Goal: Navigation & Orientation: Find specific page/section

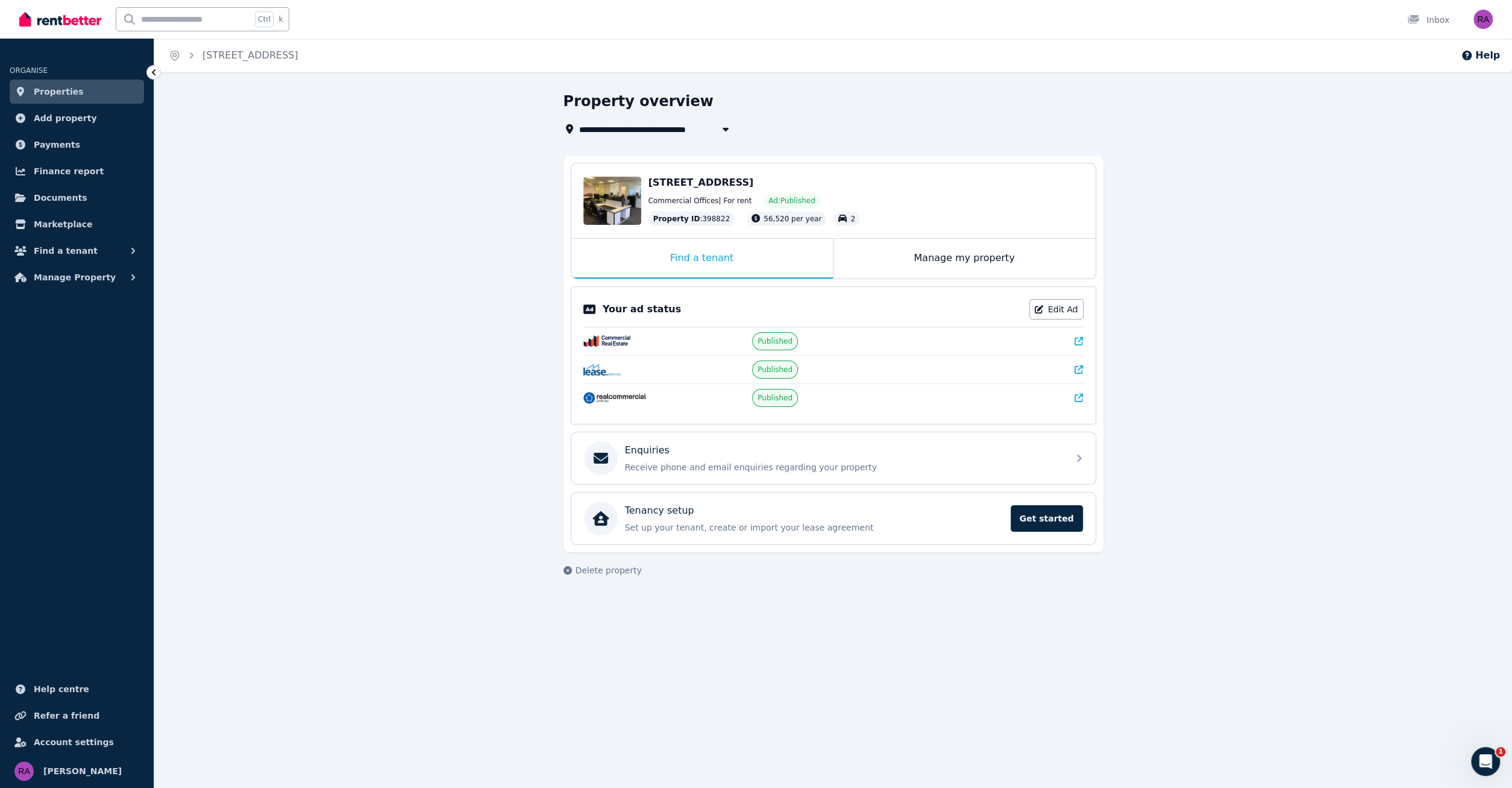
click at [63, 91] on span "Properties" at bounding box center [59, 91] width 50 height 14
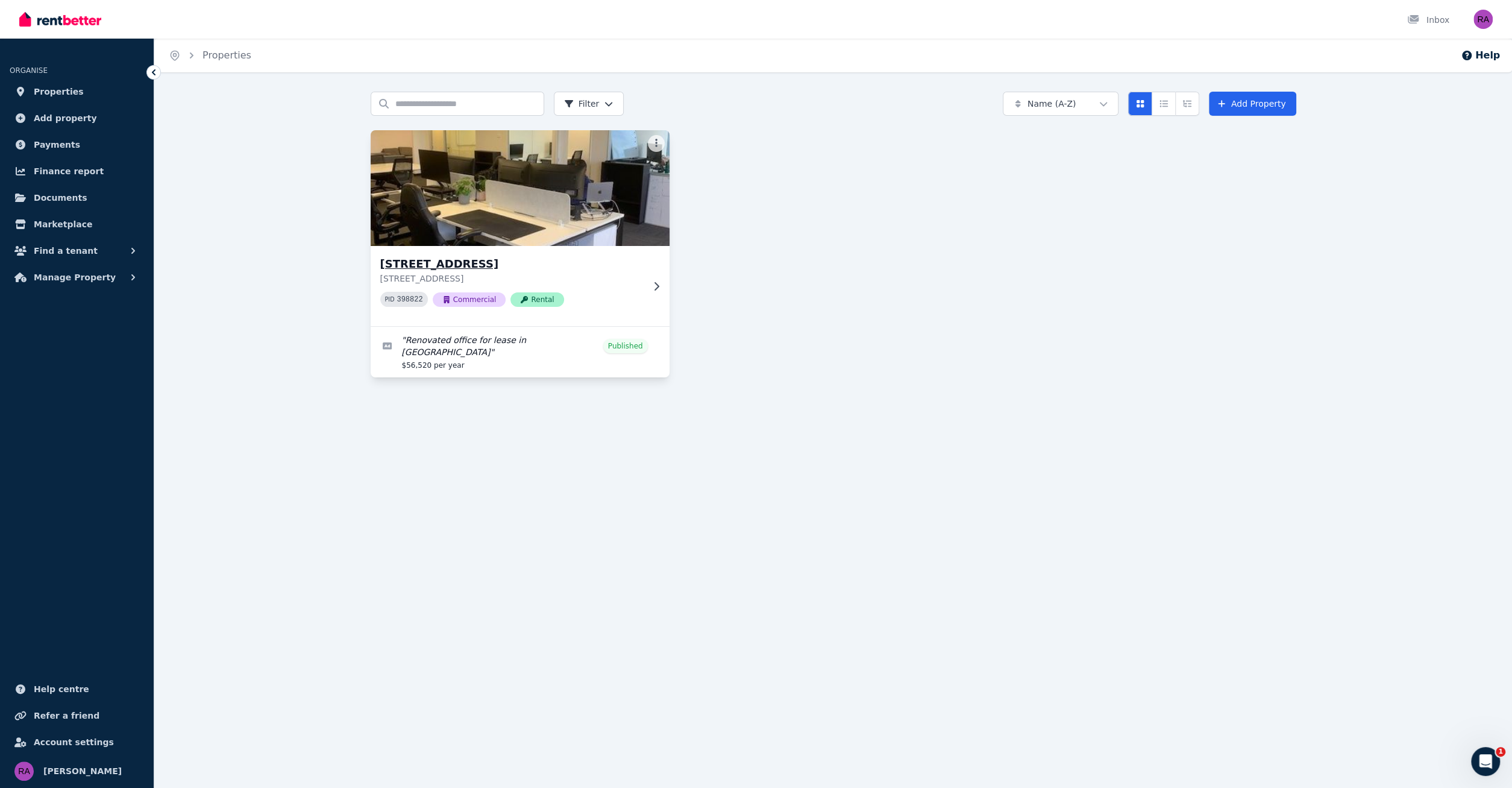
click at [658, 284] on icon at bounding box center [656, 285] width 5 height 8
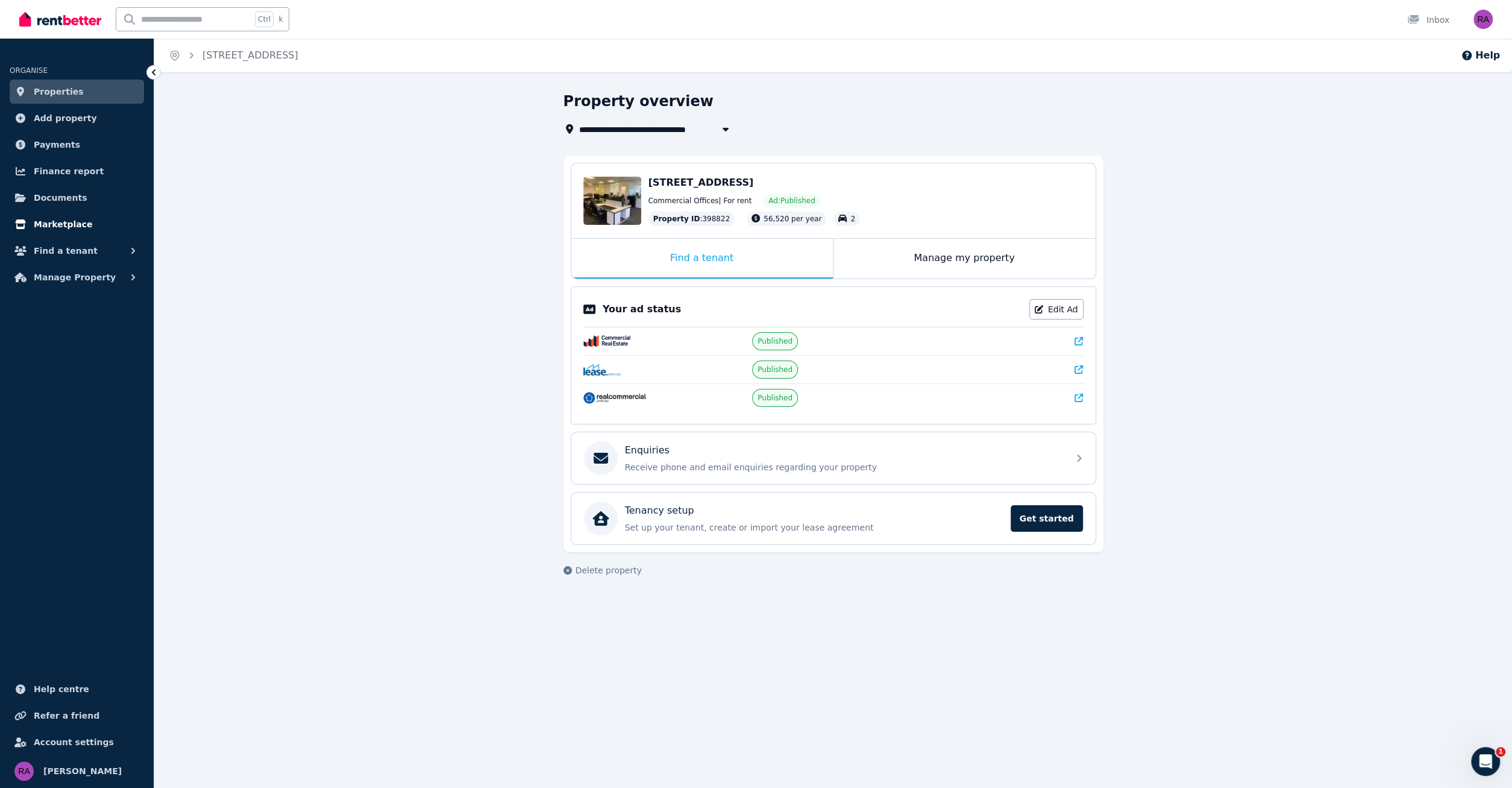
click at [58, 226] on span "Marketplace" at bounding box center [63, 224] width 59 height 14
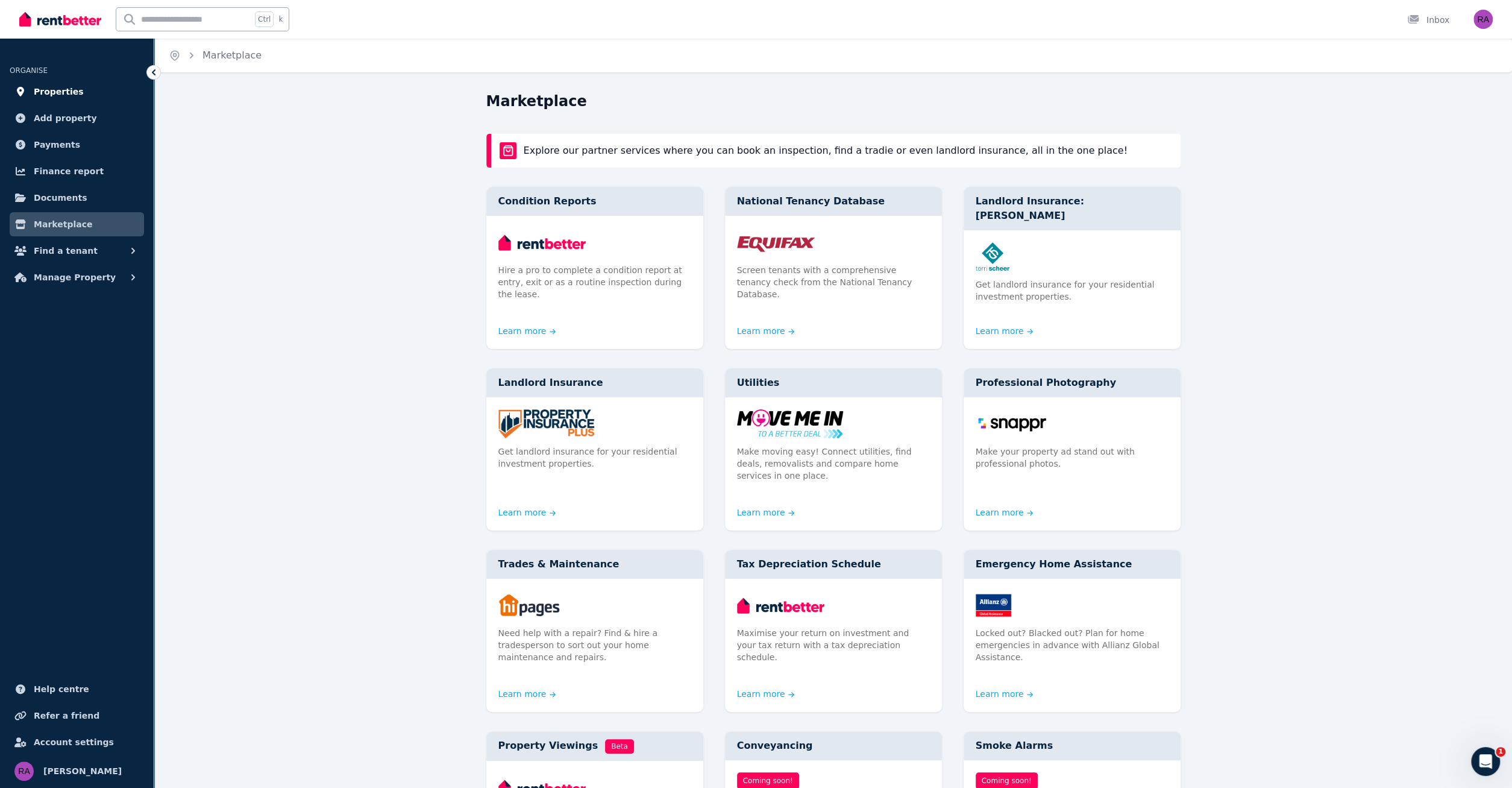
click at [68, 90] on span "Properties" at bounding box center [59, 91] width 50 height 14
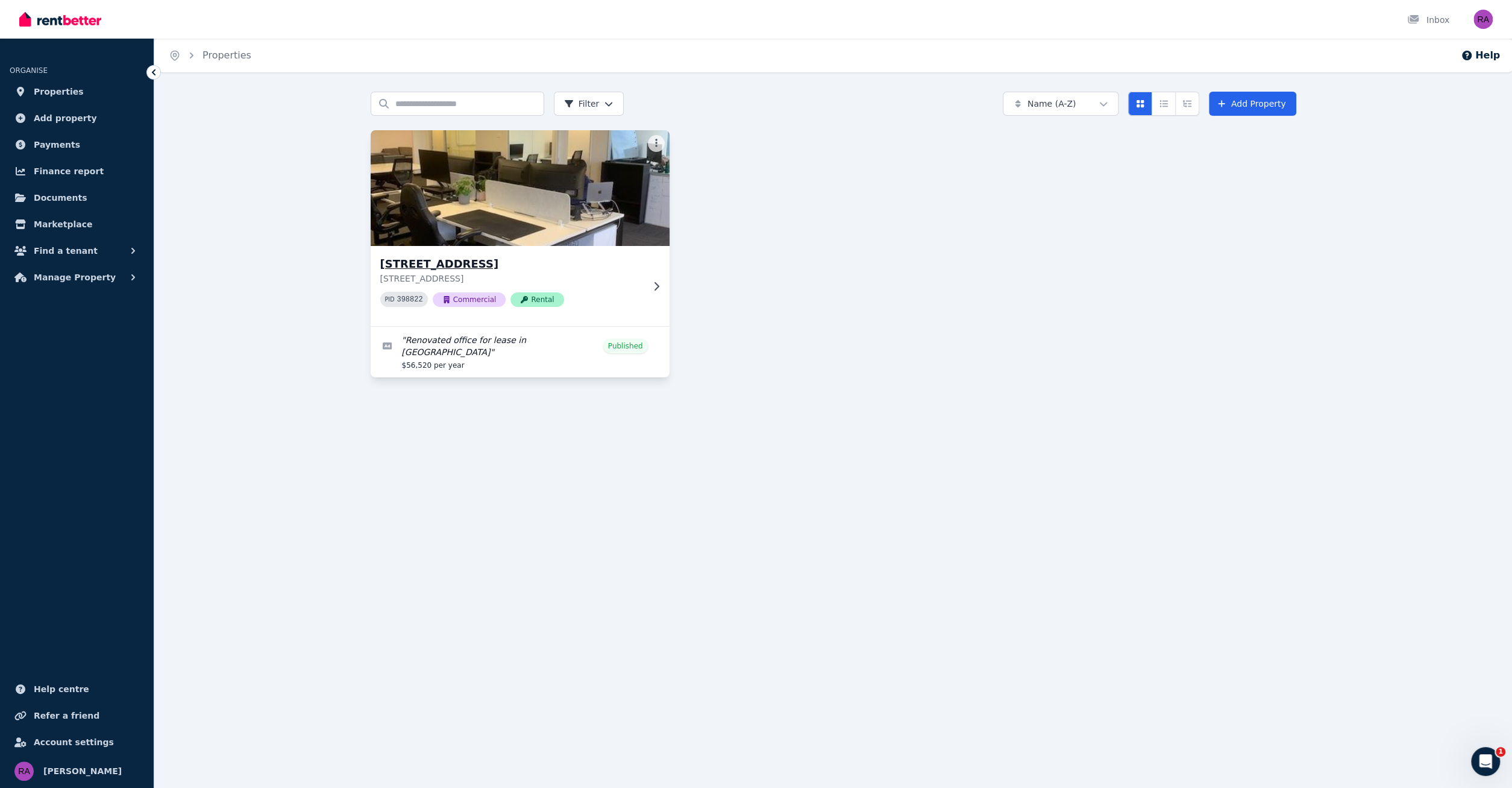
click at [656, 286] on icon at bounding box center [656, 286] width 12 height 9
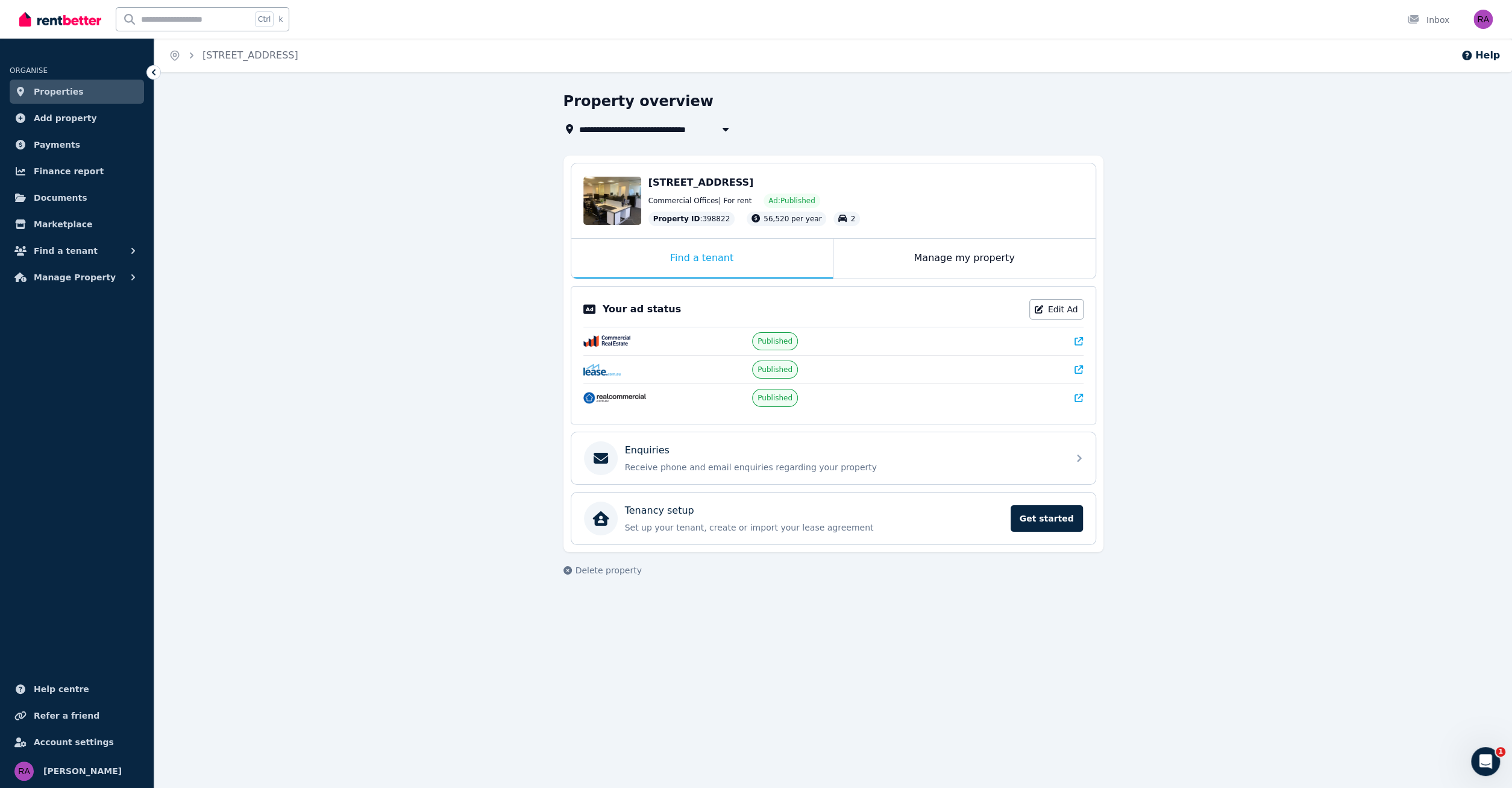
click at [1081, 394] on icon at bounding box center [1078, 398] width 8 height 8
click at [1077, 367] on icon at bounding box center [1078, 369] width 8 height 8
click at [1079, 337] on icon at bounding box center [1078, 341] width 8 height 8
